Goal: Information Seeking & Learning: Learn about a topic

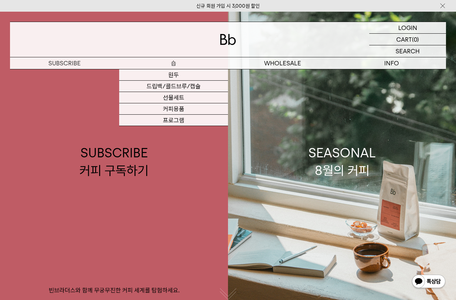
click at [185, 75] on link "원두" at bounding box center [173, 74] width 109 height 11
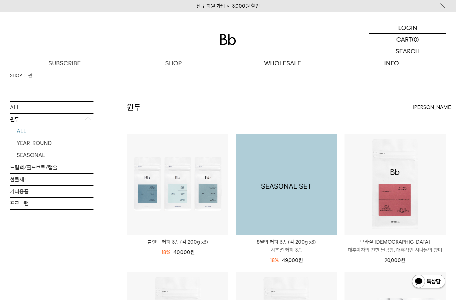
click at [303, 184] on img at bounding box center [285, 184] width 101 height 101
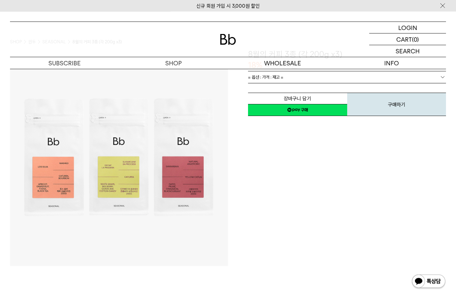
scroll to position [36, 0]
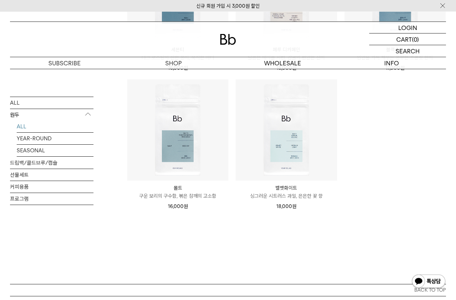
scroll to position [477, 0]
click at [45, 154] on link "SEASONAL" at bounding box center [55, 151] width 77 height 12
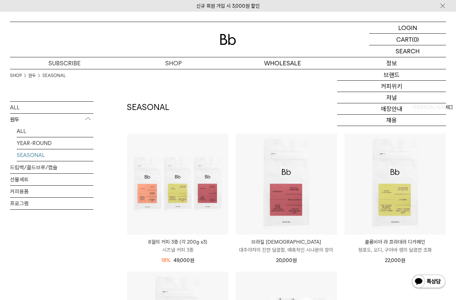
click at [420, 74] on link "브랜드" at bounding box center [391, 74] width 109 height 11
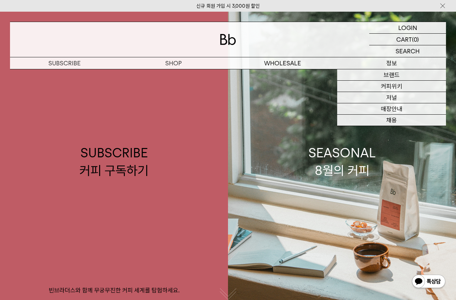
click at [414, 86] on link "커피위키" at bounding box center [391, 86] width 109 height 11
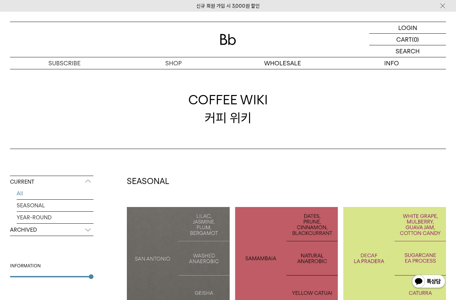
click at [74, 233] on p "ARCHIVED" at bounding box center [51, 230] width 83 height 12
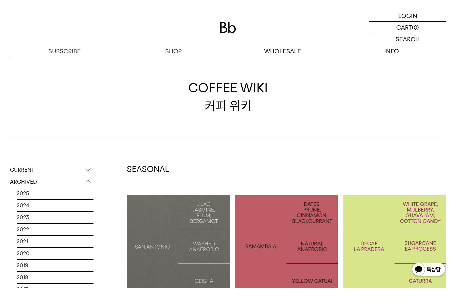
click at [74, 200] on link "2025" at bounding box center [55, 206] width 77 height 12
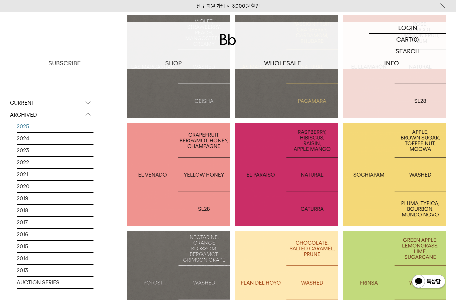
scroll to position [204, 0]
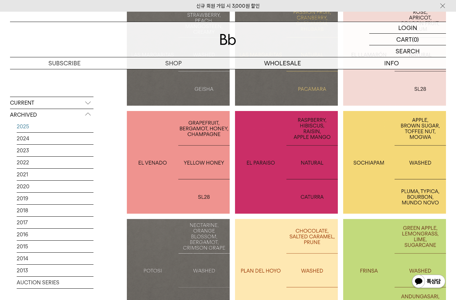
click at [266, 190] on div at bounding box center [286, 162] width 103 height 103
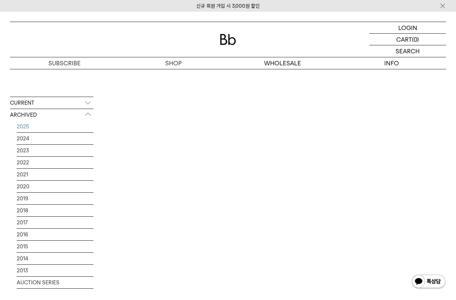
click at [379, 180] on div at bounding box center [394, 162] width 103 height 103
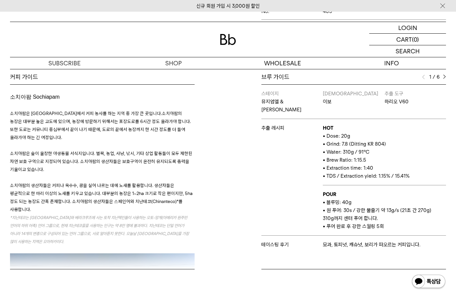
scroll to position [302, 0]
